Goal: Information Seeking & Learning: Learn about a topic

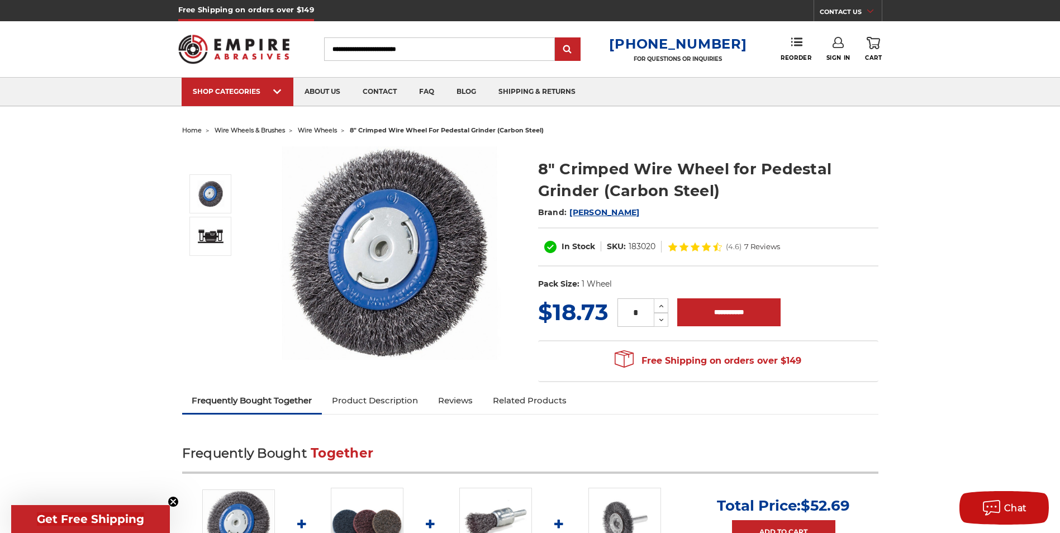
scroll to position [56, 0]
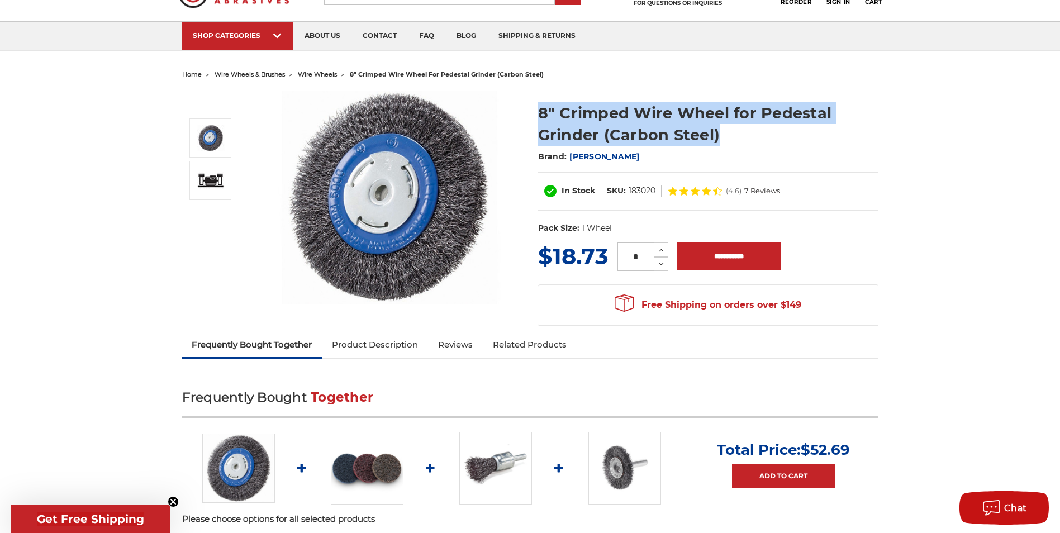
drag, startPoint x: 720, startPoint y: 132, endPoint x: 532, endPoint y: 112, distance: 188.2
click at [532, 112] on section "8" Crimped Wire Wheel for Pedestal Grinder (Carbon Steel) Brand: [PERSON_NAME] …" at bounding box center [708, 166] width 356 height 150
copy h1 "8" Crimped Wire Wheel for Pedestal Grinder (Carbon Steel)"
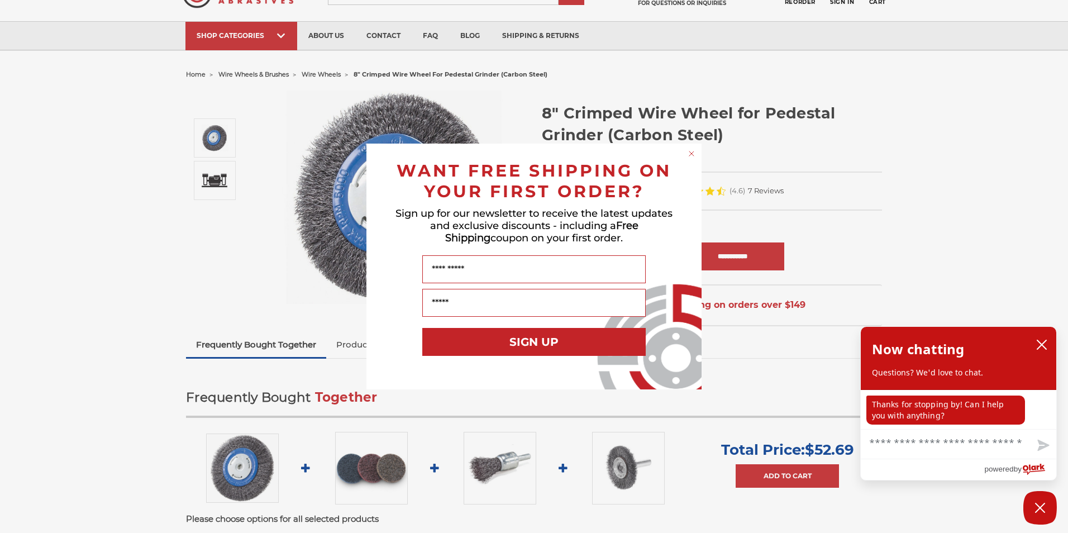
click at [696, 152] on circle "Close dialog" at bounding box center [692, 154] width 11 height 11
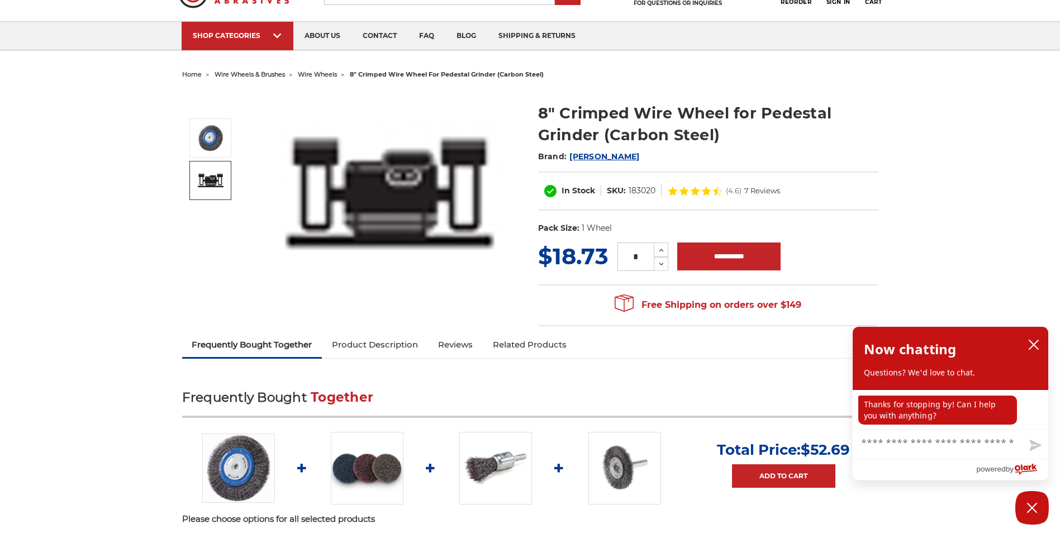
click at [223, 194] on link at bounding box center [210, 180] width 42 height 39
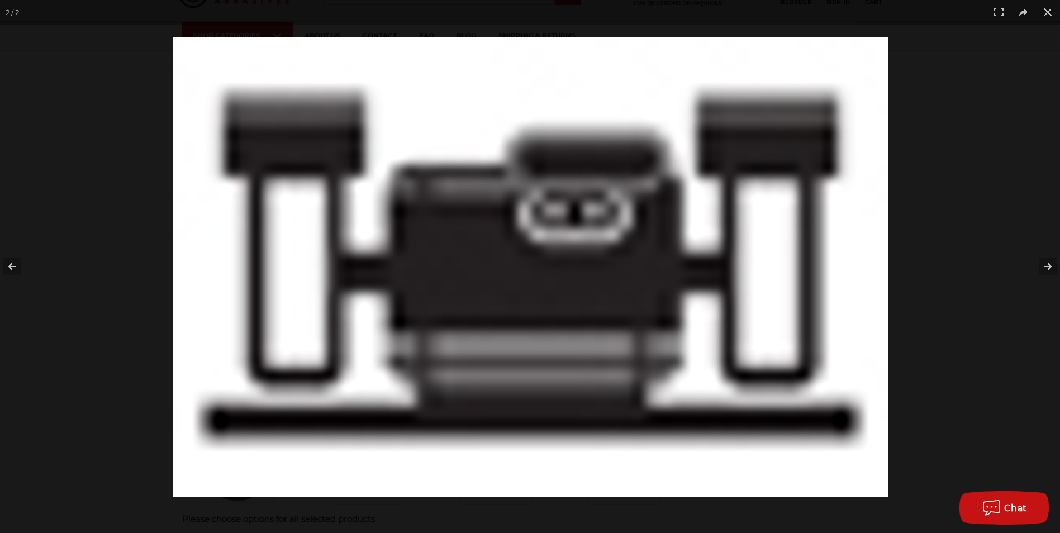
click at [92, 104] on div at bounding box center [530, 266] width 1060 height 533
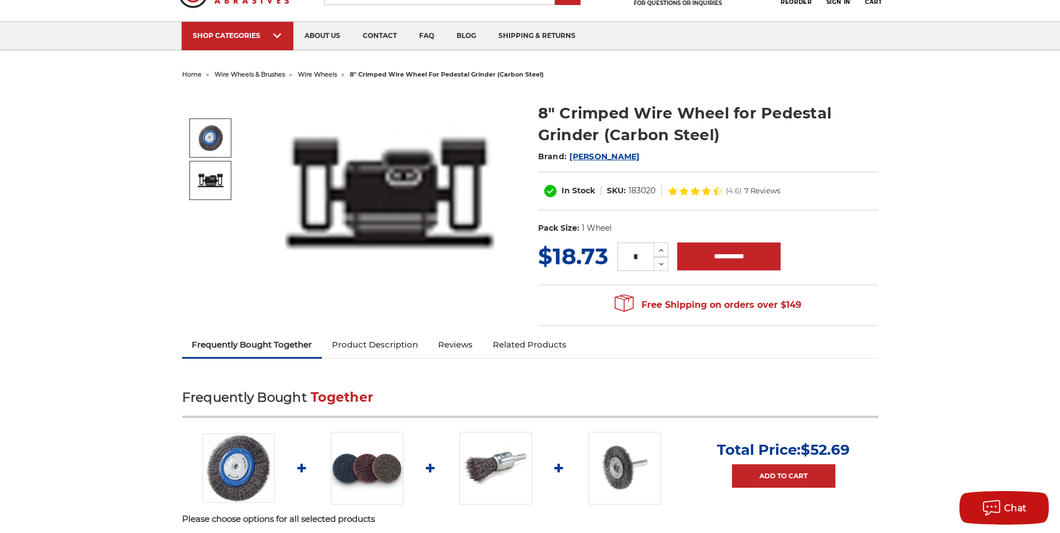
click at [201, 139] on img at bounding box center [211, 138] width 28 height 27
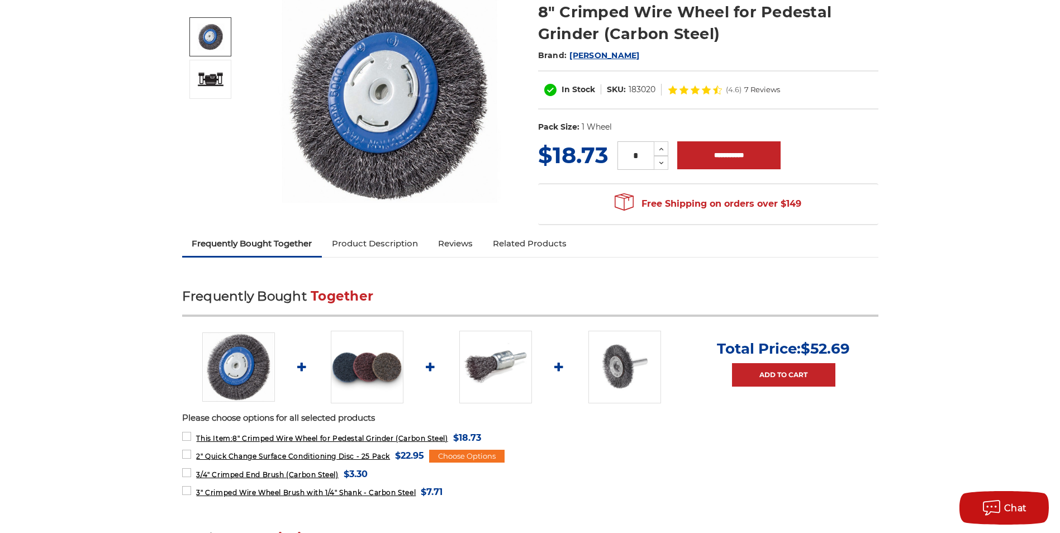
scroll to position [168, 0]
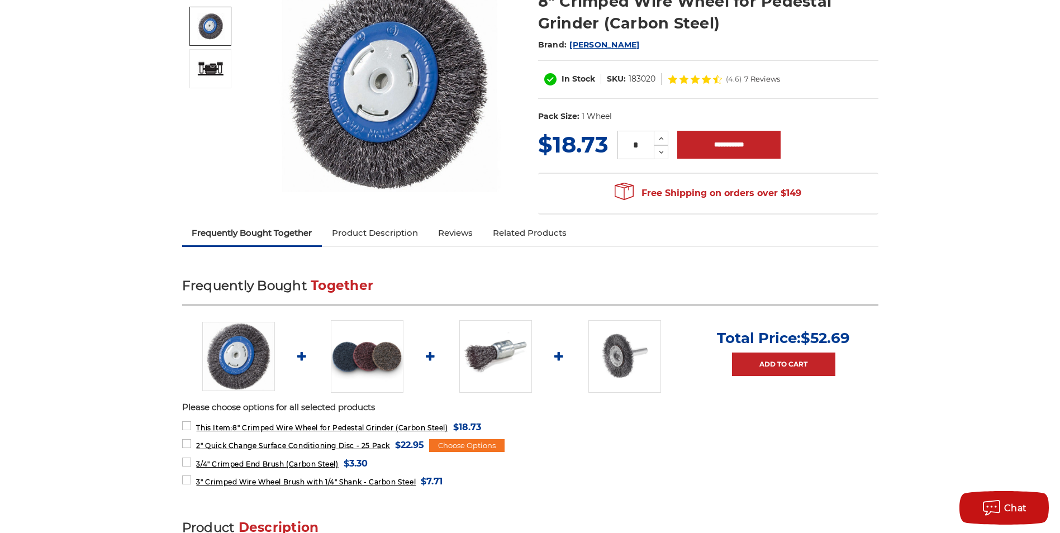
click at [402, 234] on link "Product Description" at bounding box center [375, 233] width 106 height 25
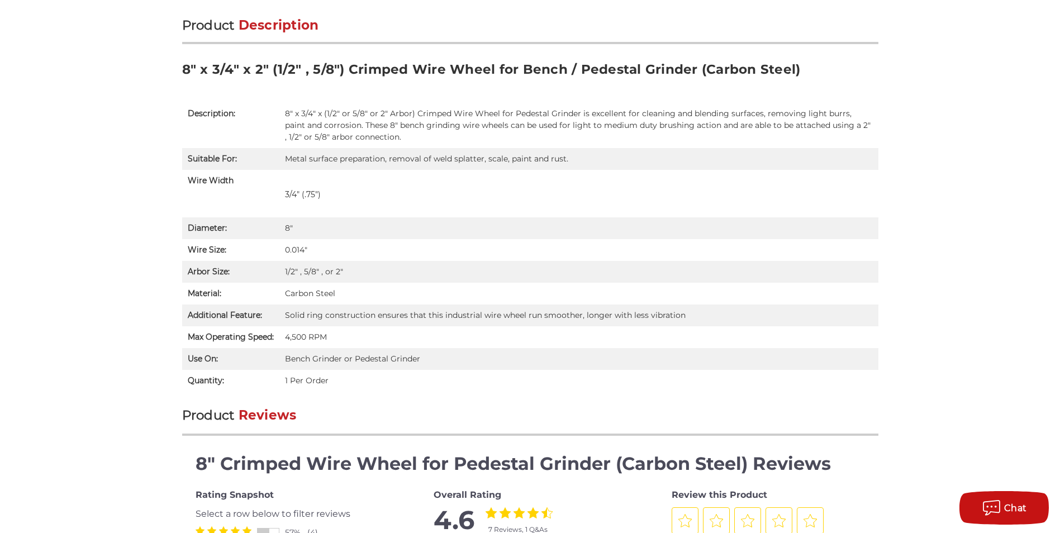
scroll to position [675, 0]
